Goal: Task Accomplishment & Management: Manage account settings

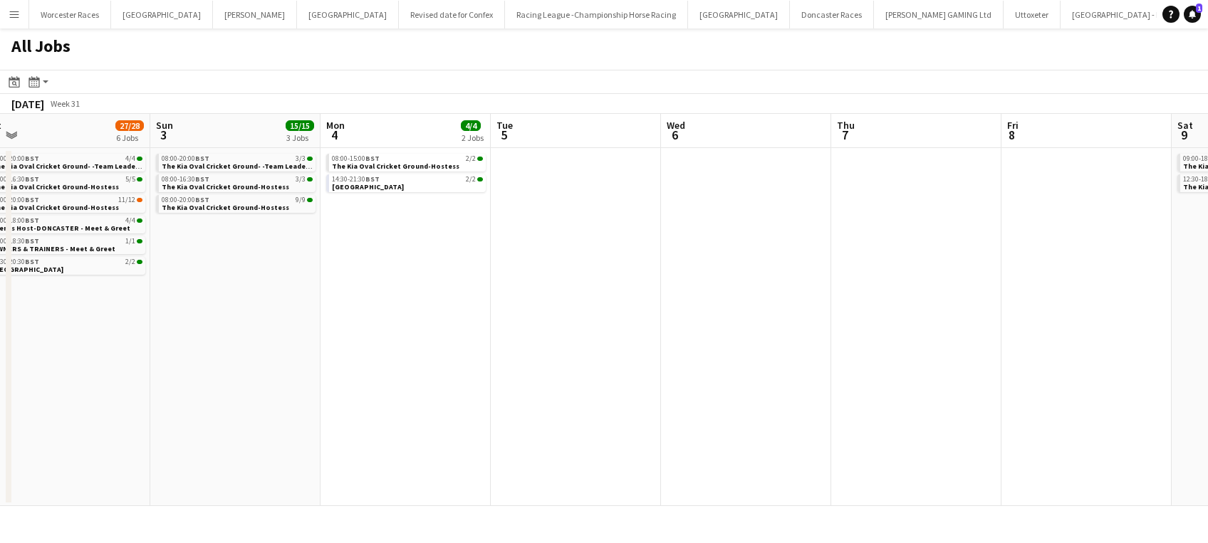
scroll to position [0, 355]
click at [361, 188] on span "[GEOGRAPHIC_DATA]" at bounding box center [373, 186] width 72 height 9
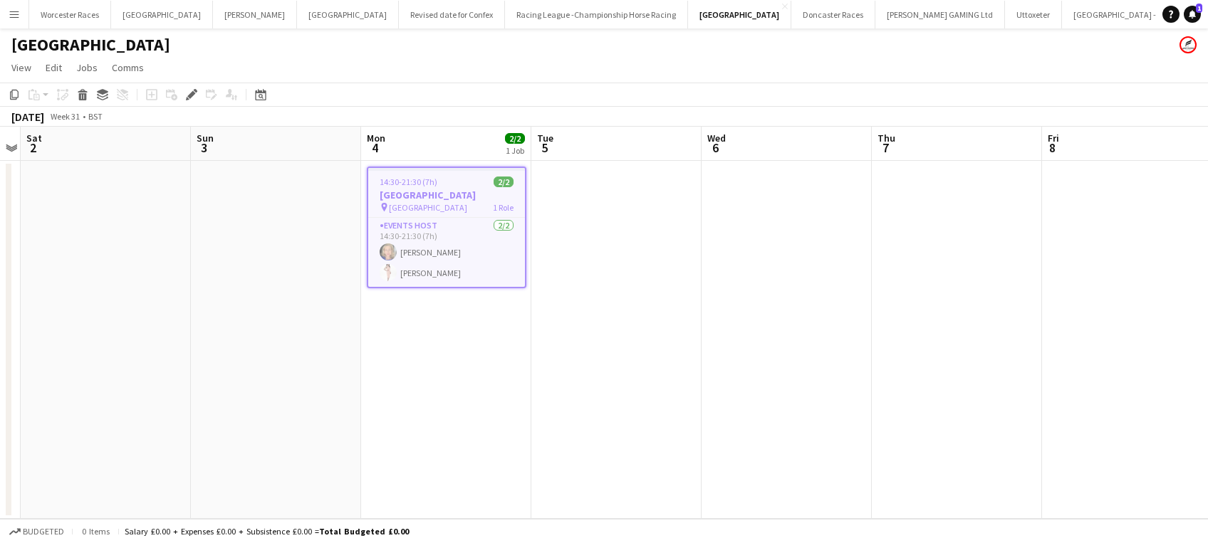
click at [254, 219] on app-date-cell at bounding box center [276, 340] width 170 height 358
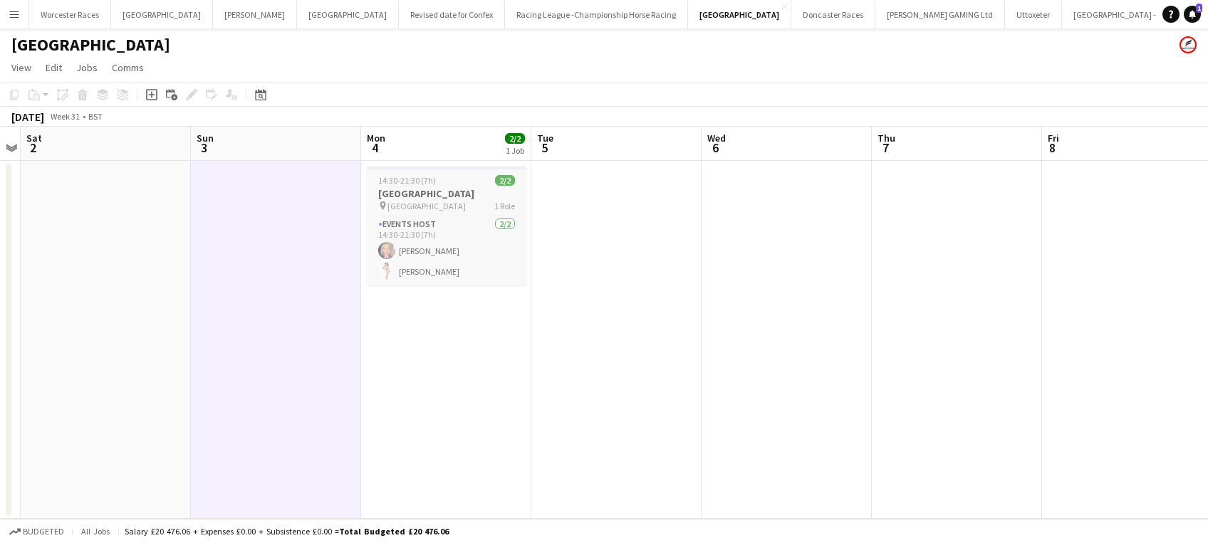
click at [412, 190] on h3 "[GEOGRAPHIC_DATA]" at bounding box center [447, 193] width 160 height 13
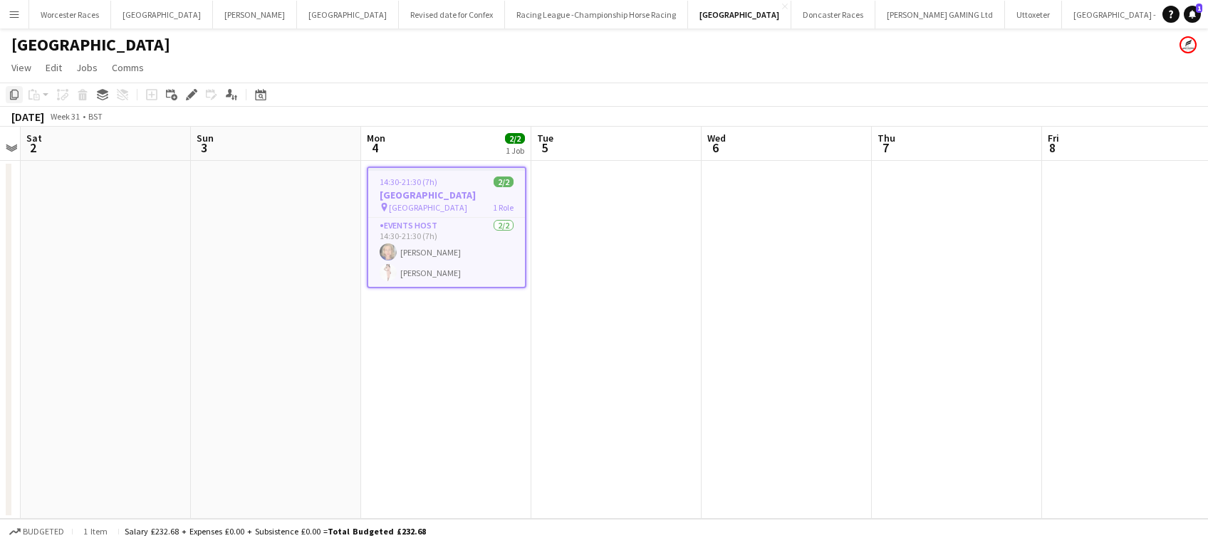
click at [14, 94] on icon "Copy" at bounding box center [14, 94] width 11 height 11
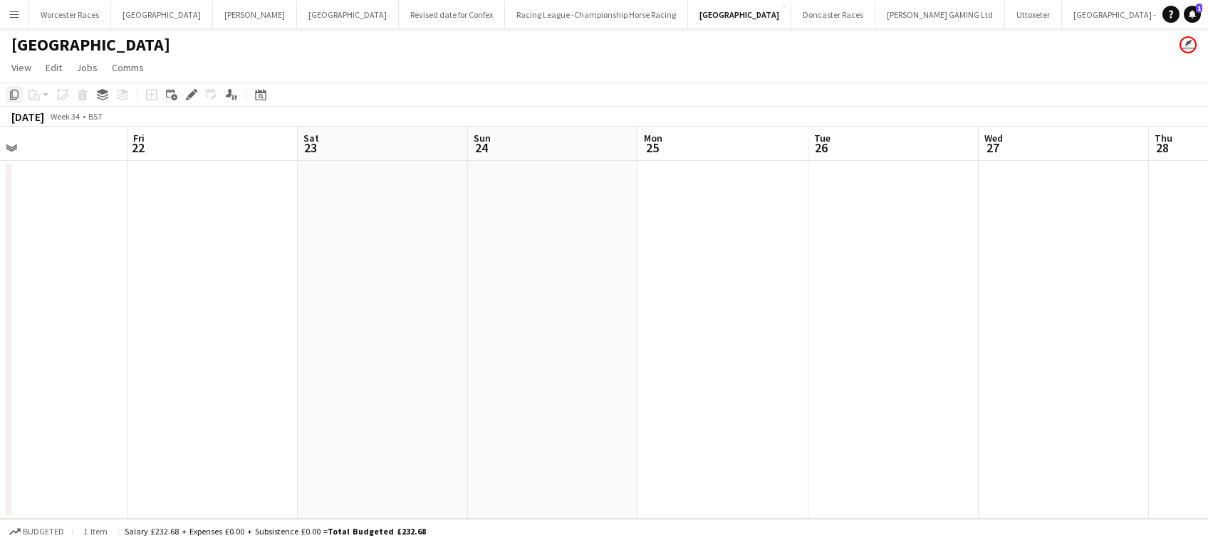
scroll to position [0, 373]
click at [331, 224] on app-date-cell at bounding box center [393, 340] width 170 height 358
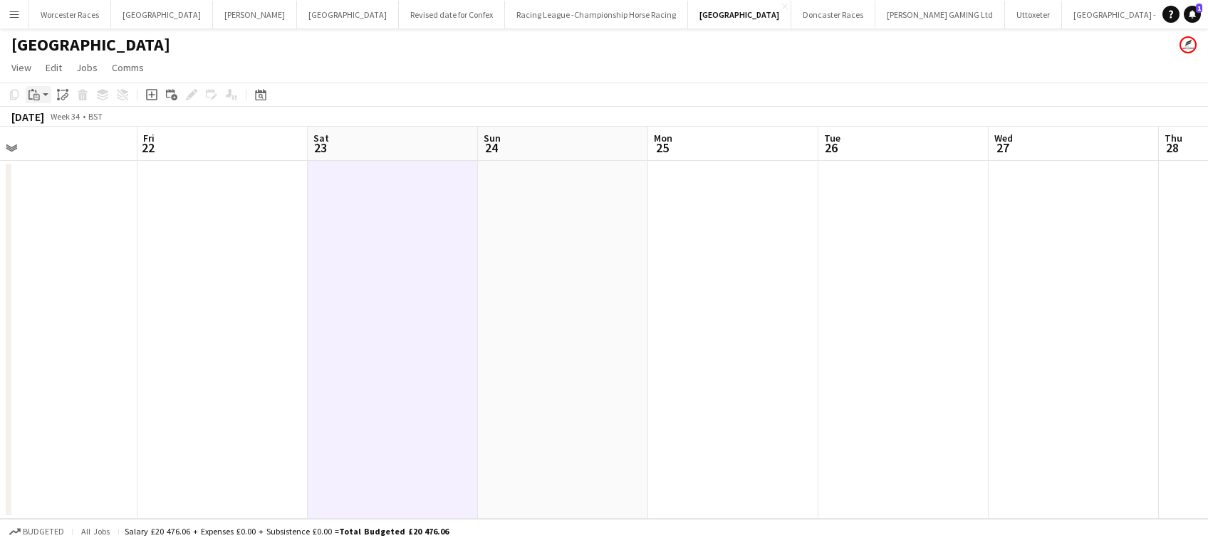
click at [32, 97] on icon "Paste" at bounding box center [33, 94] width 11 height 11
click at [43, 123] on link "Paste Ctrl+V" at bounding box center [105, 121] width 134 height 13
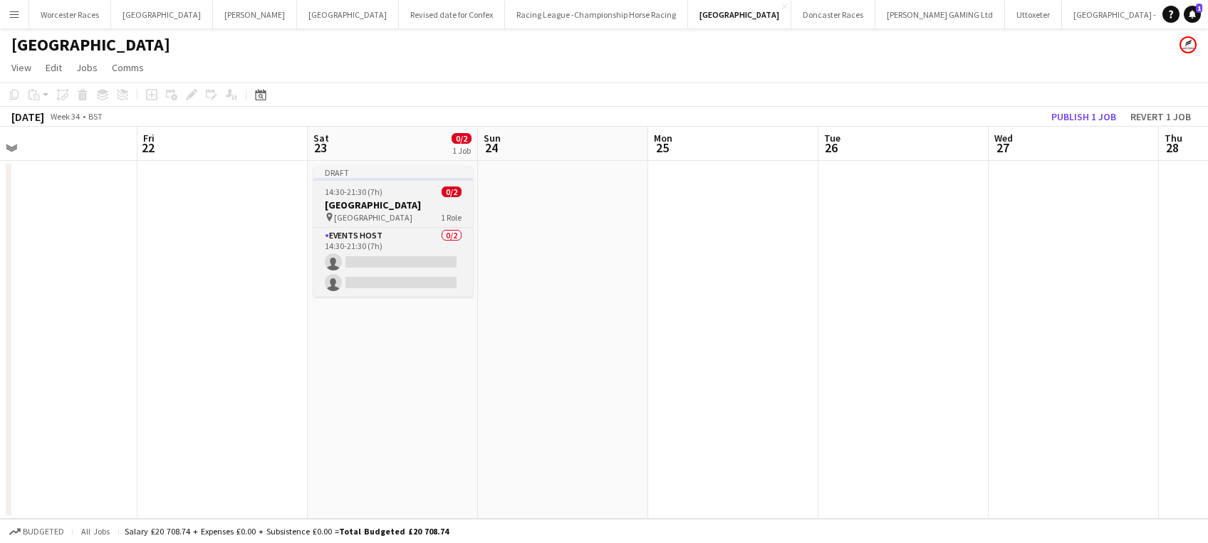
click at [353, 194] on span "14:30-21:30 (7h)" at bounding box center [354, 192] width 58 height 11
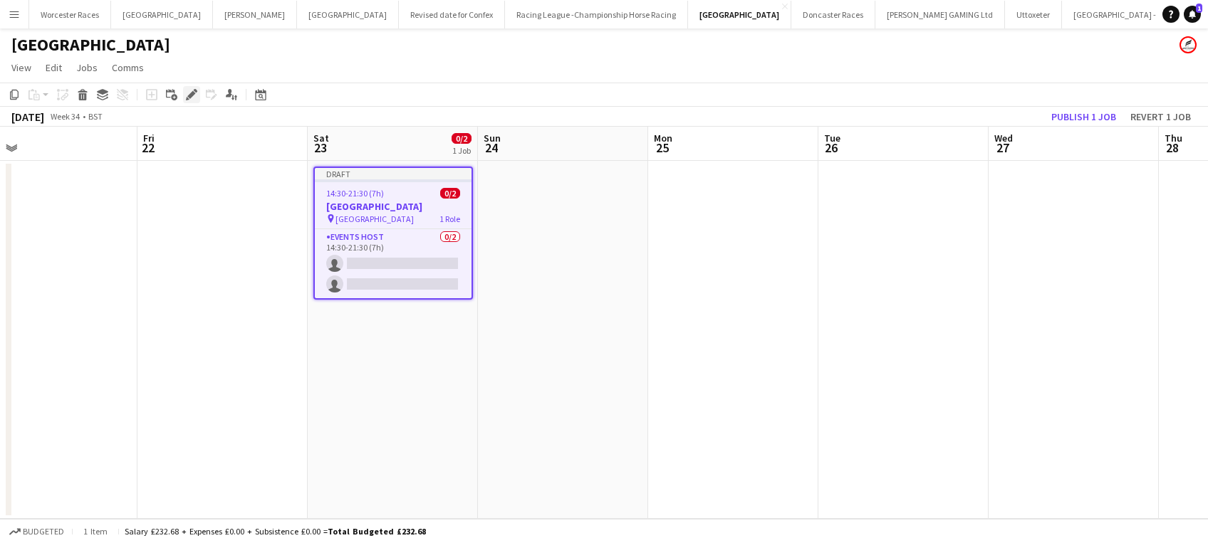
click at [189, 94] on icon at bounding box center [191, 95] width 8 height 8
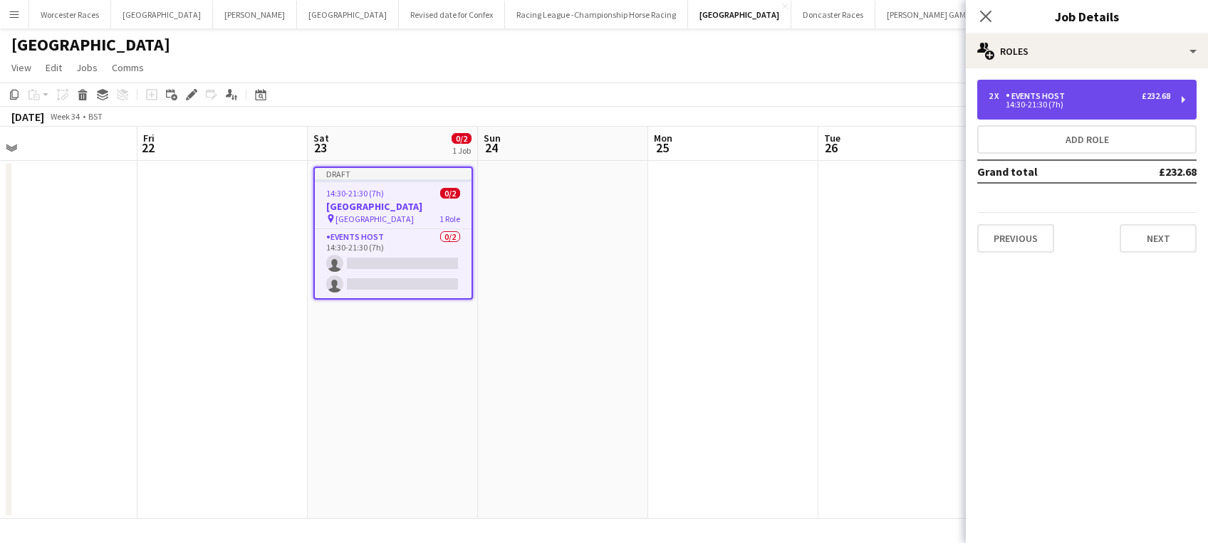
click at [1070, 100] on div "2 x Events Host £232.68" at bounding box center [1080, 96] width 182 height 10
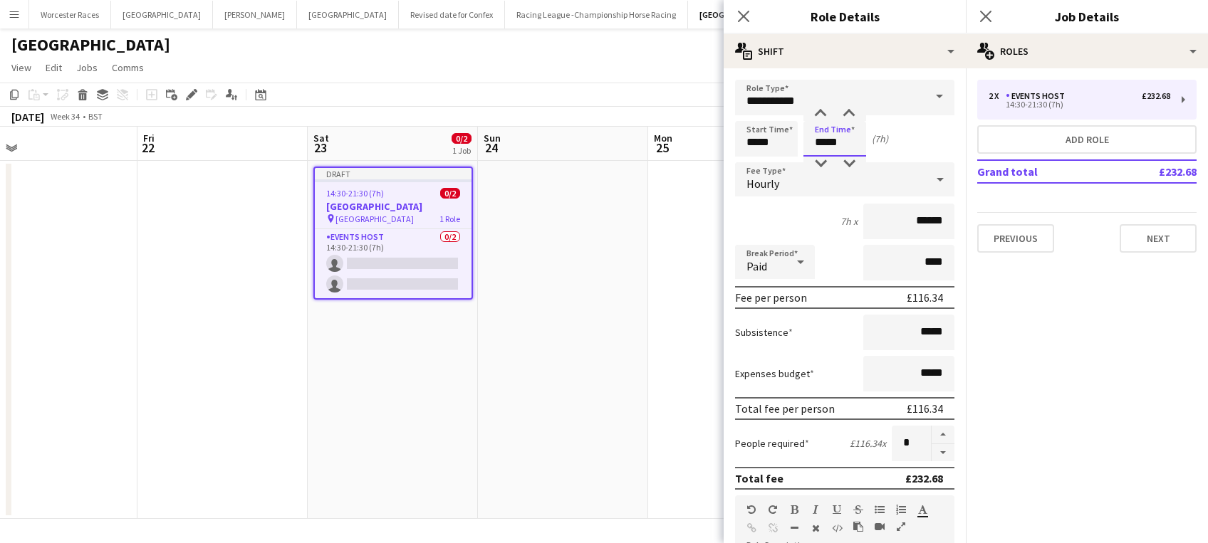
click at [838, 142] on input "*****" at bounding box center [834, 139] width 63 height 36
click at [852, 162] on div at bounding box center [849, 164] width 28 height 14
type input "*****"
click at [852, 162] on div at bounding box center [849, 164] width 28 height 14
click at [747, 19] on icon at bounding box center [744, 16] width 14 height 14
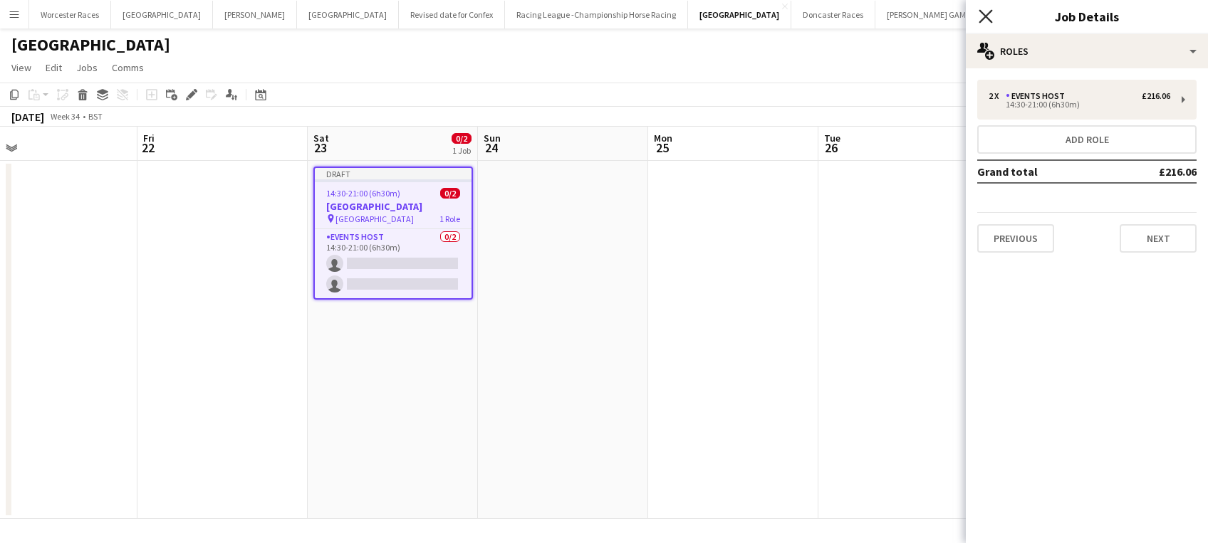
click at [989, 15] on icon "Close pop-in" at bounding box center [986, 16] width 14 height 14
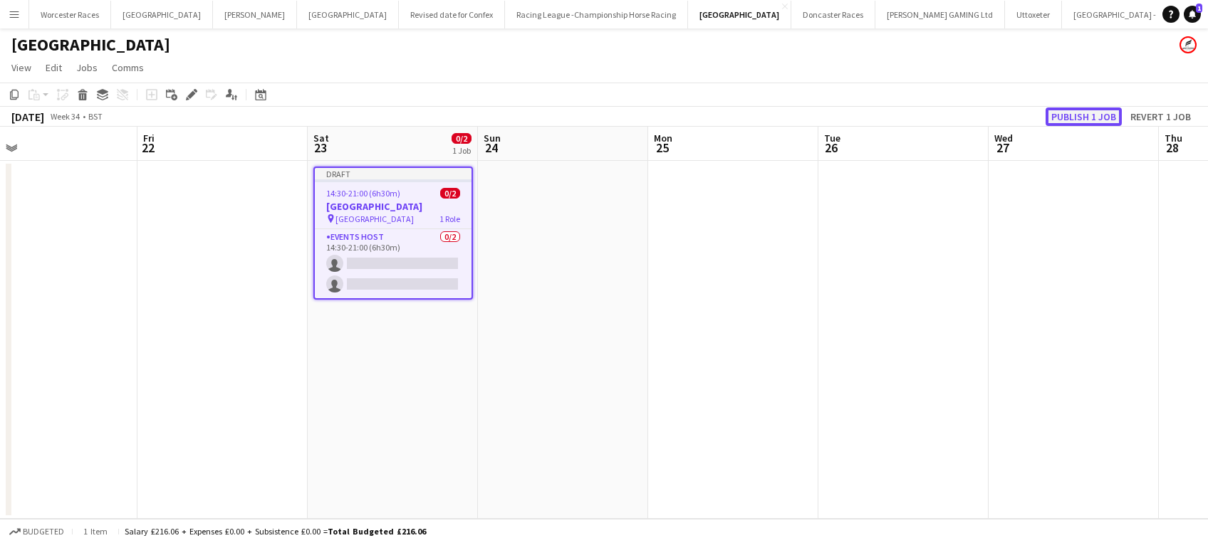
click at [1082, 116] on button "Publish 1 job" at bounding box center [1084, 117] width 76 height 19
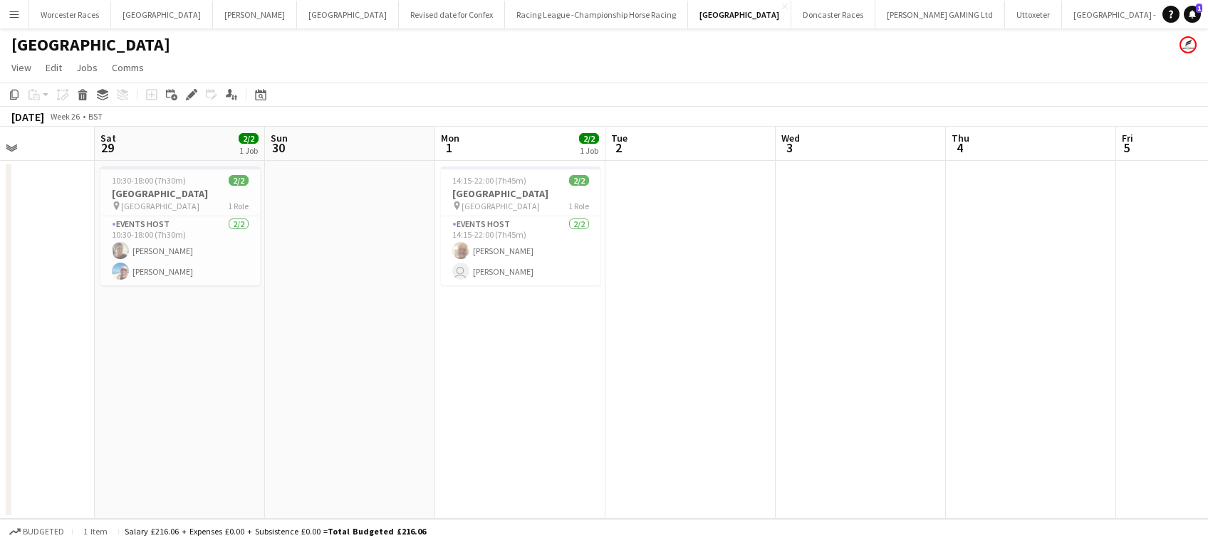
scroll to position [0, 412]
